Goal: Information Seeking & Learning: Learn about a topic

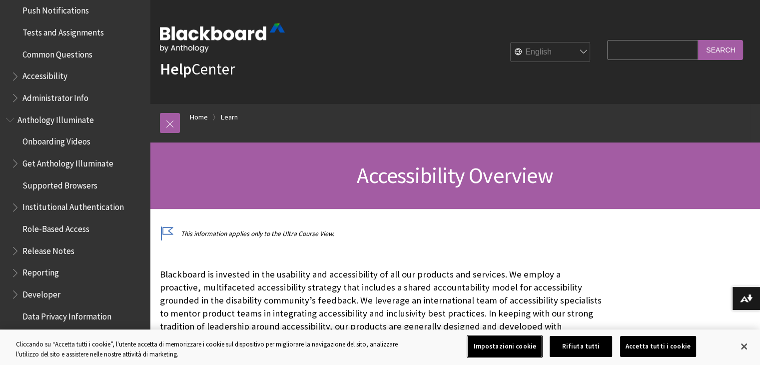
scroll to position [800, 0]
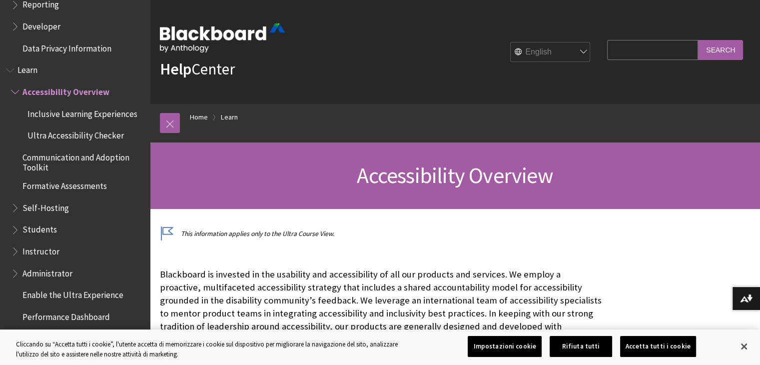
click at [187, 280] on p "Blackboard is invested in the usability and accessibility of all our products a…" at bounding box center [381, 307] width 442 height 78
click at [737, 341] on button "Chiudi" at bounding box center [744, 346] width 22 height 22
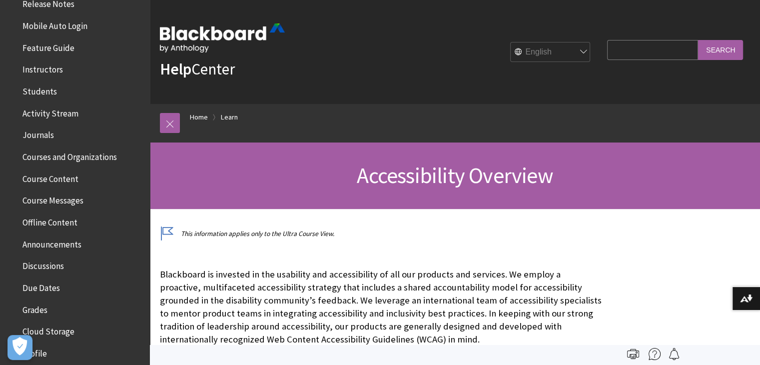
scroll to position [158, 0]
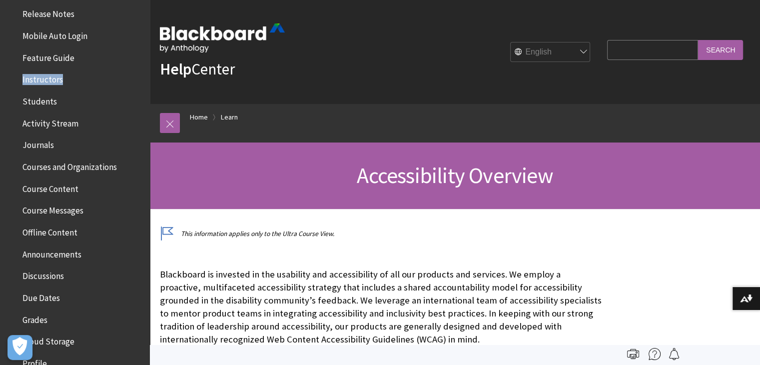
drag, startPoint x: 136, startPoint y: 72, endPoint x: 148, endPoint y: 51, distance: 24.4
click at [148, 51] on div "All Products Playlists Playlists Ally Ally for LMS Ally for Websites Ally Ally …" at bounding box center [75, 182] width 150 height 365
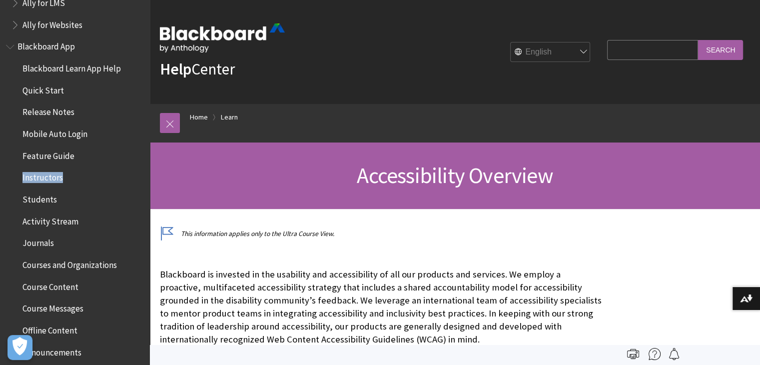
scroll to position [58, 0]
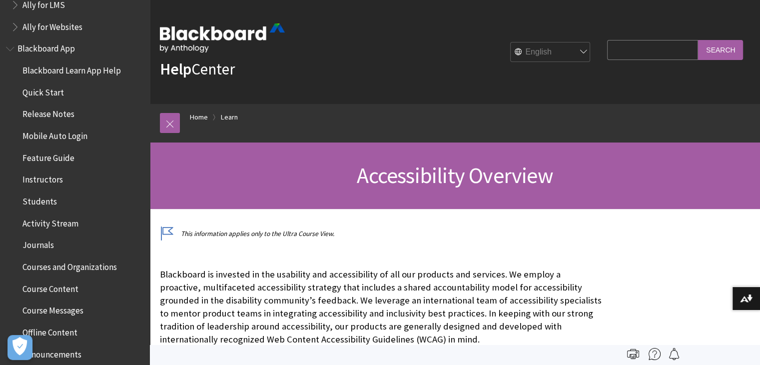
drag, startPoint x: 150, startPoint y: 49, endPoint x: 155, endPoint y: -11, distance: 61.2
drag, startPoint x: 150, startPoint y: 28, endPoint x: 151, endPoint y: -11, distance: 40.0
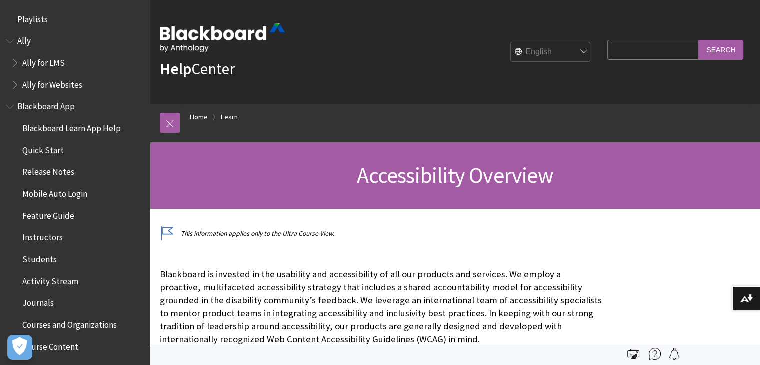
drag, startPoint x: 544, startPoint y: 63, endPoint x: 553, endPoint y: 44, distance: 20.6
click at [553, 44] on div "English عربية Català Cymraeg Deutsch Español Suomi Français עברית Italiano 日本語 …" at bounding box center [440, 51] width 310 height 27
click at [553, 44] on select "English عربية Català Cymraeg Deutsch Español Suomi Français עברית Italiano 日本語 …" at bounding box center [551, 52] width 80 height 20
select select "/it/Learn/Accessibility_Overview"
click at [511, 42] on select "English عربية Català Cymraeg Deutsch Español Suomi Français עברית Italiano 日本語 …" at bounding box center [551, 52] width 80 height 20
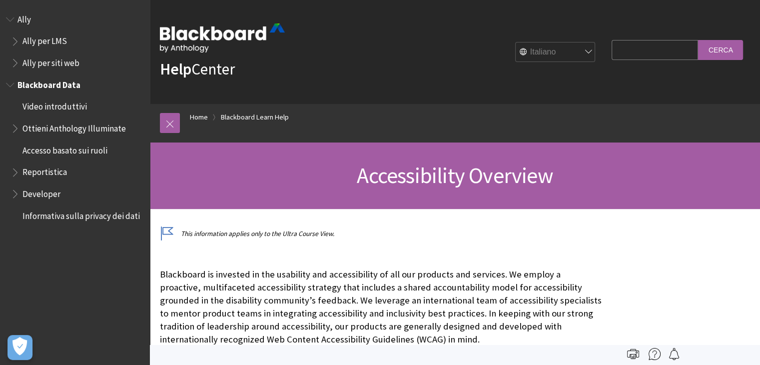
click at [74, 107] on span "Video introduttivi" at bounding box center [54, 104] width 64 height 13
